Goal: Task Accomplishment & Management: Manage account settings

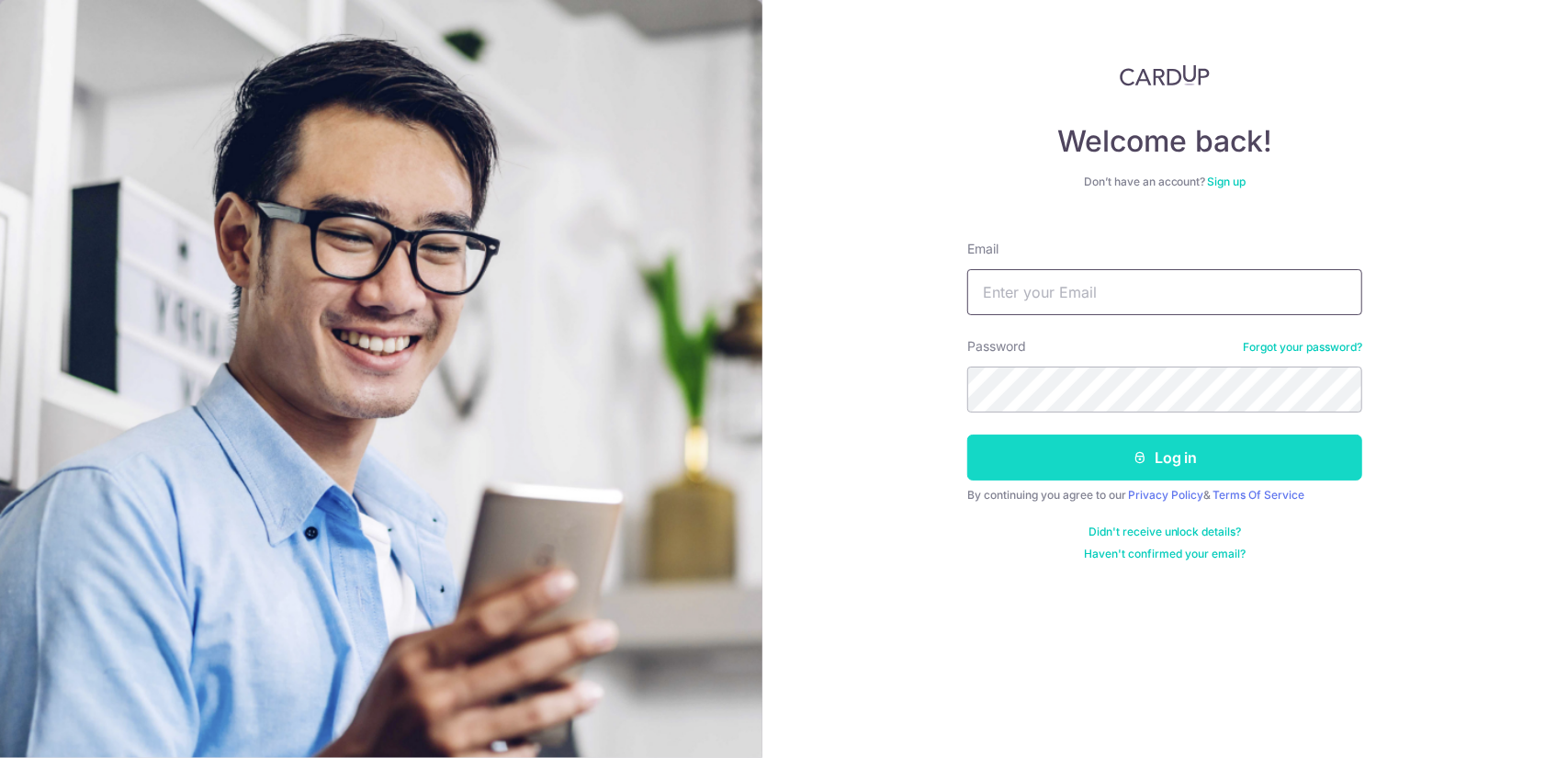
type input "[EMAIL_ADDRESS][DOMAIN_NAME]"
click at [1158, 461] on button "Log in" at bounding box center [1165, 457] width 395 height 46
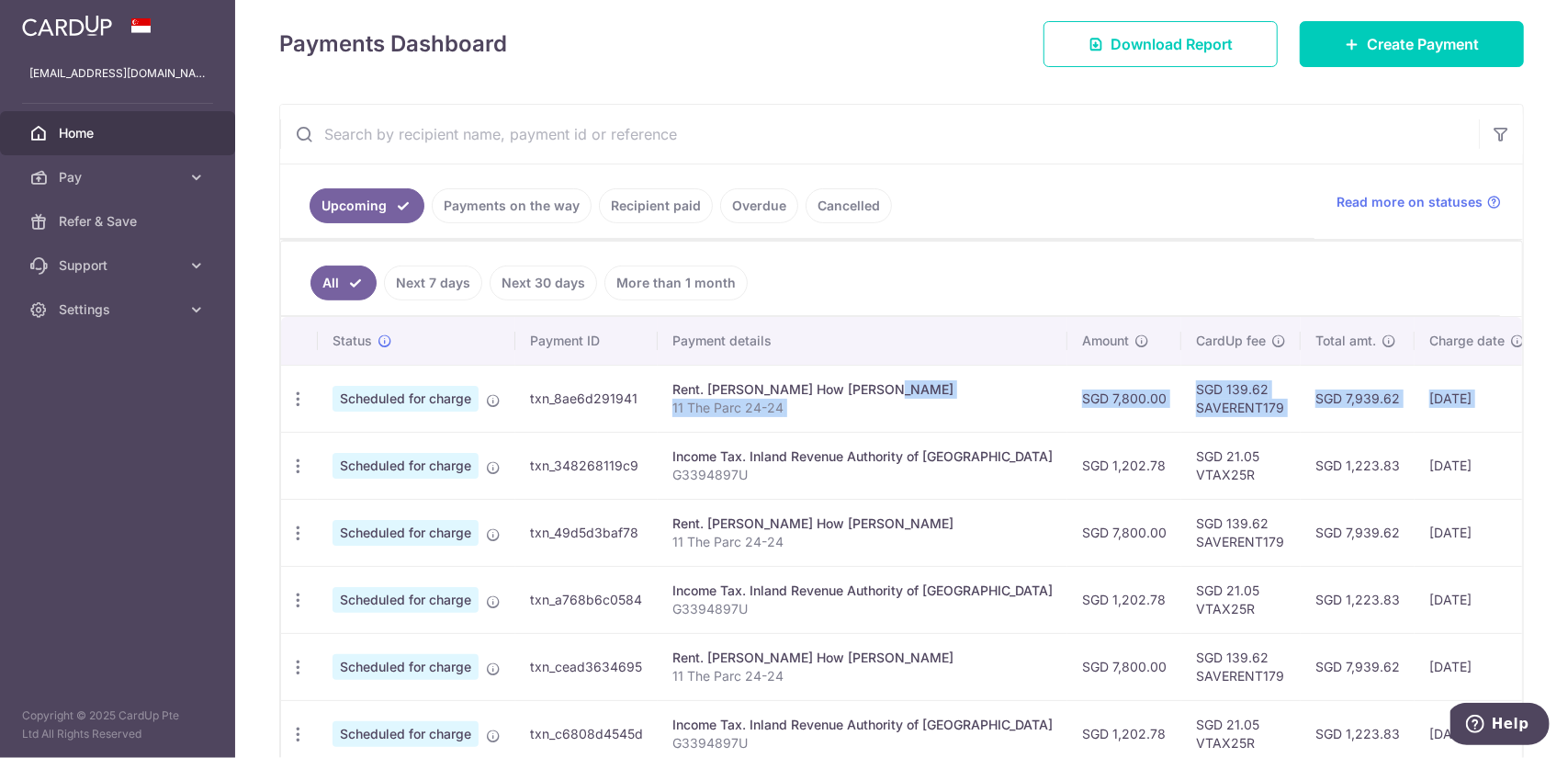
scroll to position [0, 194]
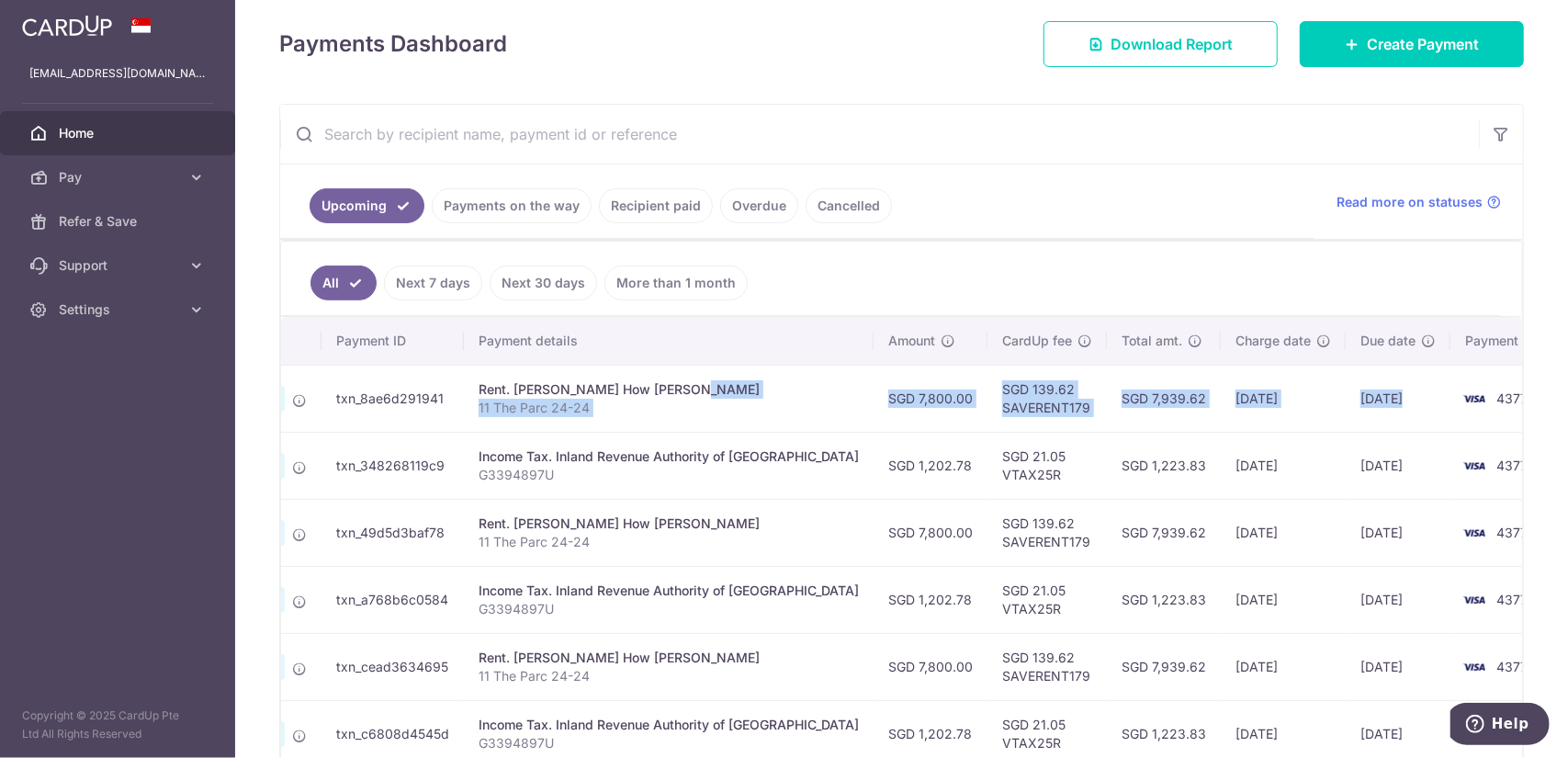
drag, startPoint x: 941, startPoint y: 387, endPoint x: 1407, endPoint y: 410, distance: 466.6
click at [1408, 410] on tr "Update payment Cancel payment Scheduled for charge txn_8ae6d291941 Rent. [PERSO…" at bounding box center [837, 397] width 1502 height 67
click at [1345, 401] on td "[DATE]" at bounding box center [1397, 397] width 105 height 67
